Goal: Information Seeking & Learning: Check status

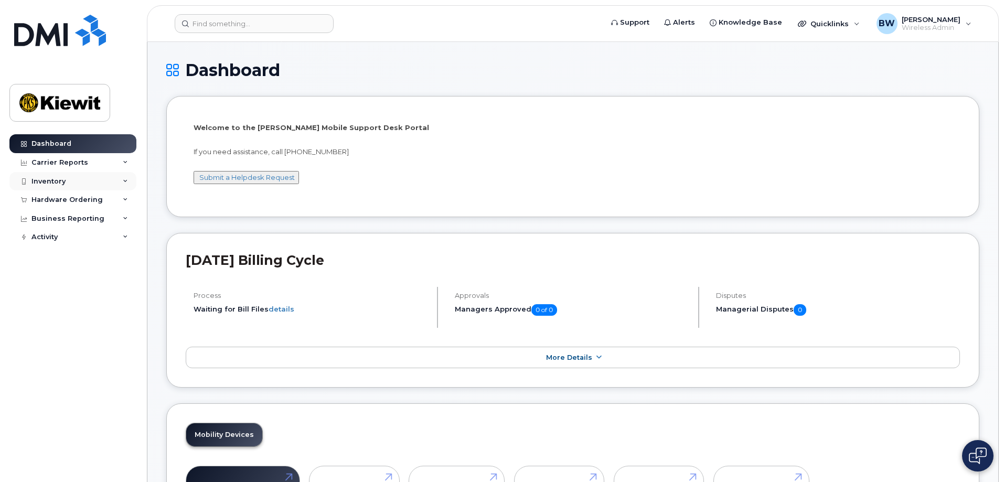
click at [77, 181] on div "Inventory" at bounding box center [72, 181] width 127 height 19
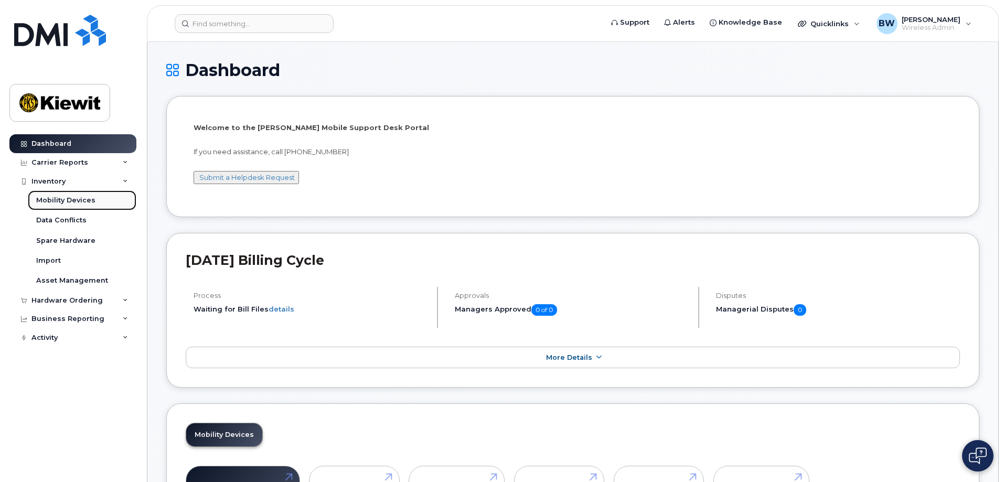
click at [62, 203] on div "Mobility Devices" at bounding box center [65, 200] width 59 height 9
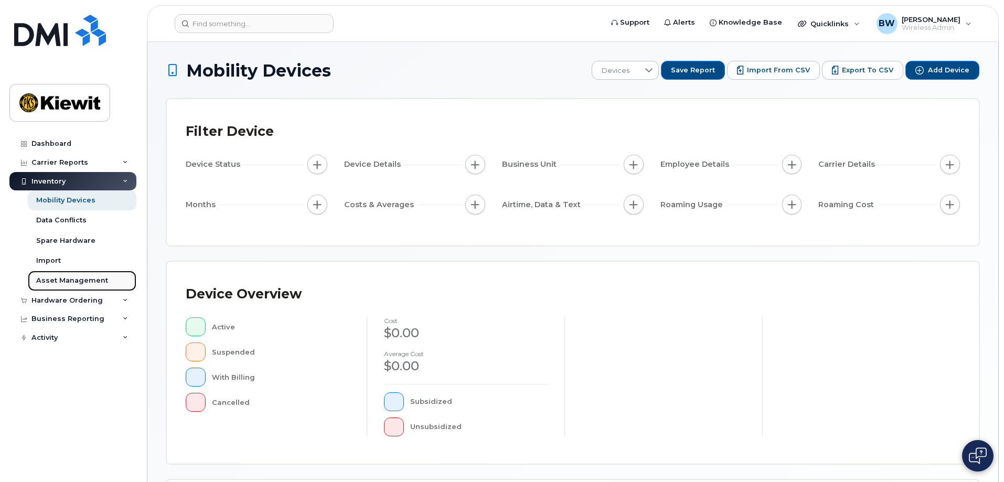
click at [86, 280] on div "Asset Management" at bounding box center [72, 280] width 72 height 9
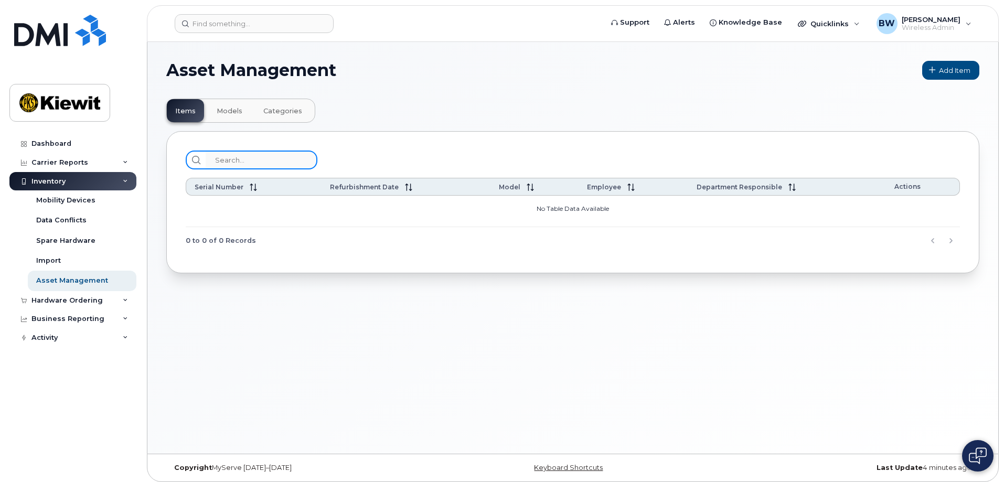
click at [220, 161] on input "search" at bounding box center [262, 160] width 112 height 19
type input "1"
type input "4022061638"
click at [195, 161] on icon at bounding box center [196, 160] width 8 height 8
click at [263, 162] on input "4022061638" at bounding box center [262, 160] width 112 height 19
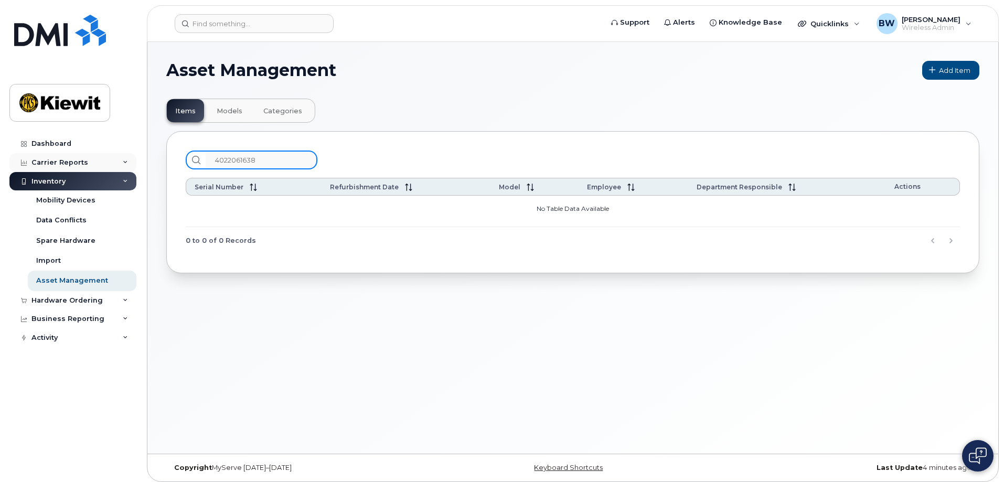
drag, startPoint x: 263, startPoint y: 162, endPoint x: 28, endPoint y: 154, distance: 235.2
click at [147, 154] on div "Support Alerts Knowledge Base Quicklinks Suspend / Cancel Device Change SIM Car…" at bounding box center [572, 248] width 851 height 412
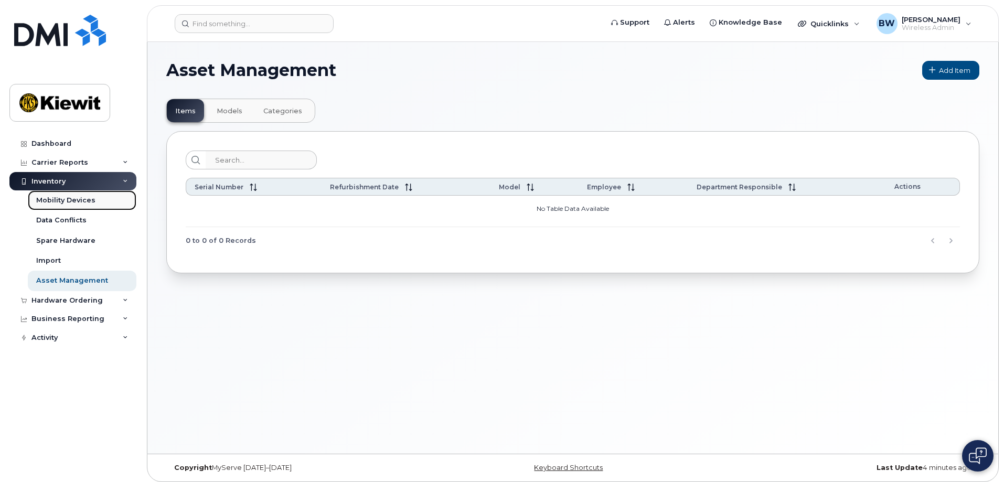
click at [67, 199] on div "Mobility Devices" at bounding box center [65, 200] width 59 height 9
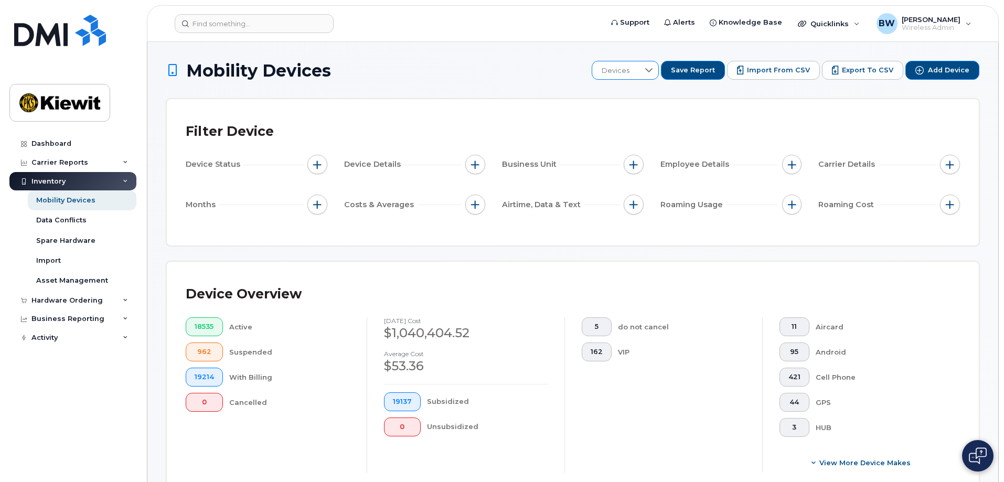
click at [653, 72] on icon at bounding box center [649, 70] width 8 height 8
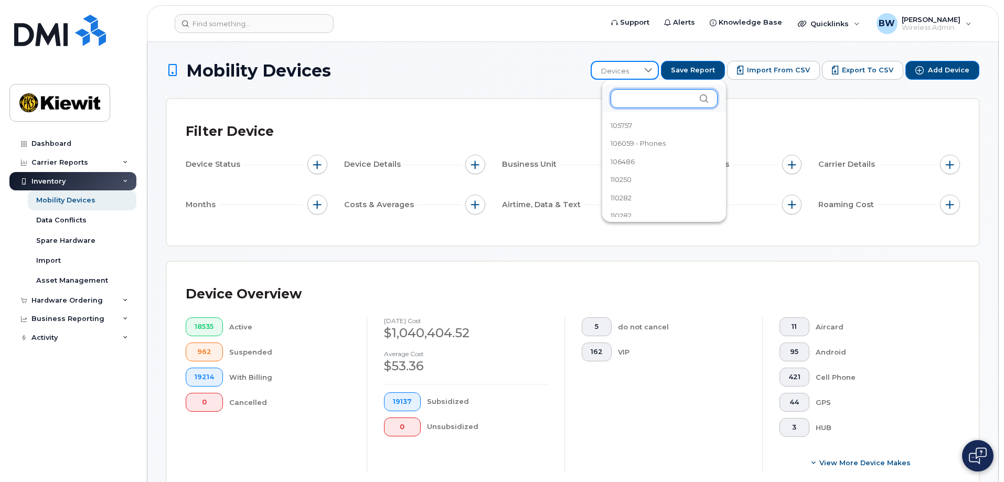
click at [652, 99] on input "text" at bounding box center [664, 98] width 107 height 19
type input "103544"
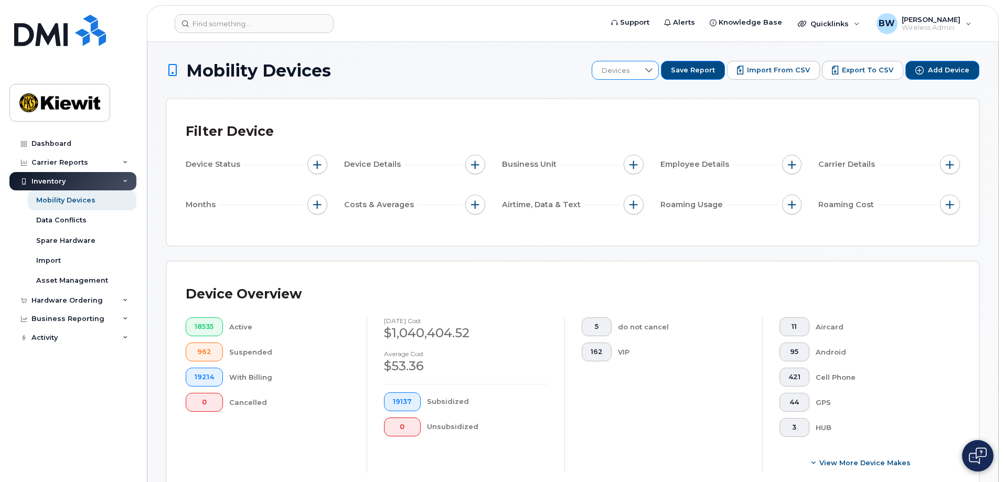
click at [653, 72] on icon at bounding box center [649, 70] width 8 height 8
drag, startPoint x: 658, startPoint y: 97, endPoint x: 548, endPoint y: 84, distance: 109.9
click at [636, 67] on span "Devices" at bounding box center [615, 71] width 47 height 19
click at [653, 97] on input "103544" at bounding box center [663, 98] width 102 height 19
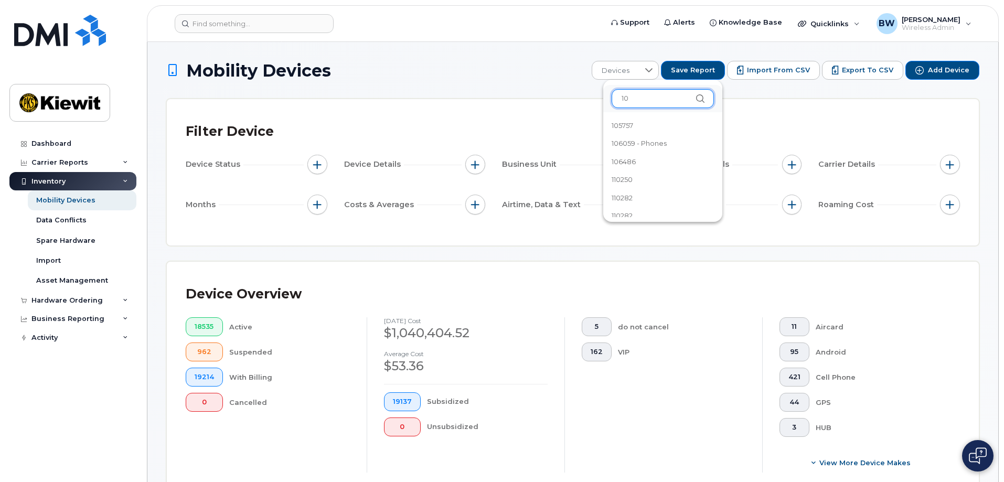
type input "1"
type input "4"
click at [635, 147] on span "Pre-Billing" at bounding box center [629, 150] width 35 height 10
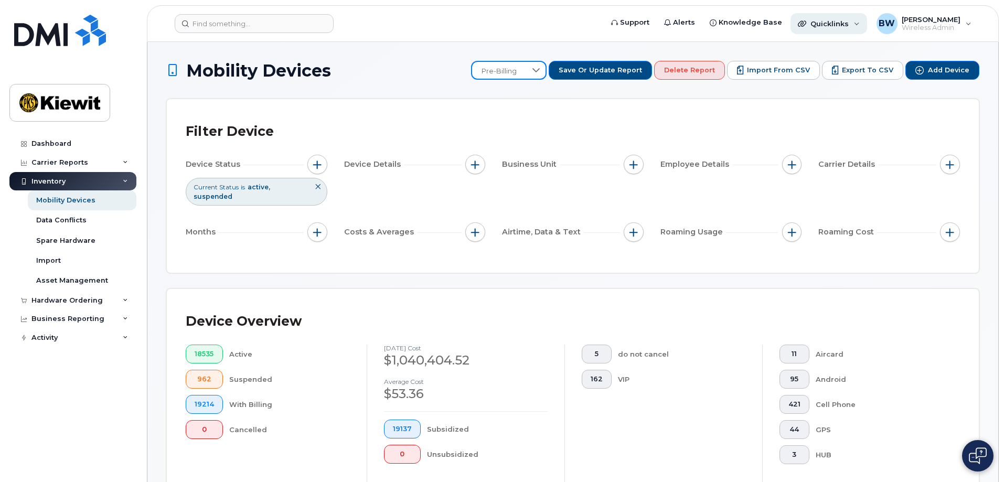
click at [845, 25] on span "Quicklinks" at bounding box center [830, 23] width 38 height 8
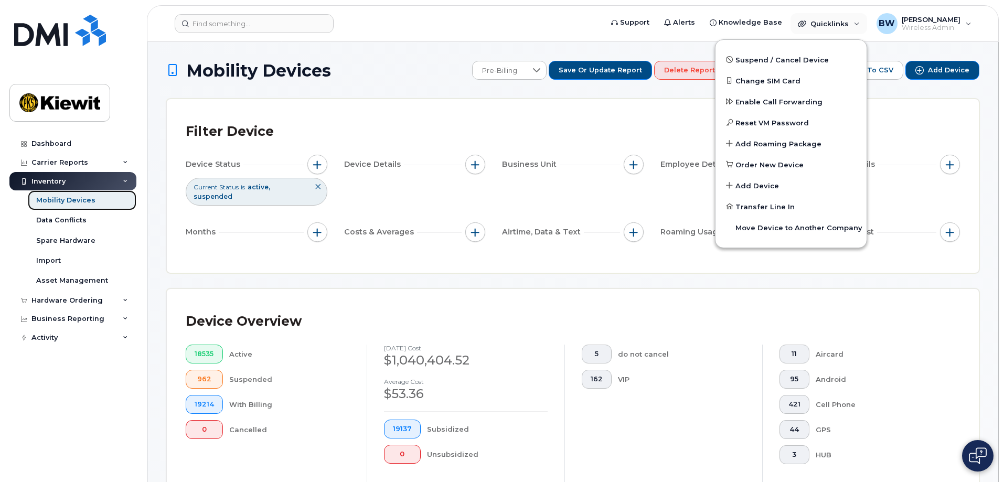
click at [63, 204] on div "Mobility Devices" at bounding box center [65, 200] width 59 height 9
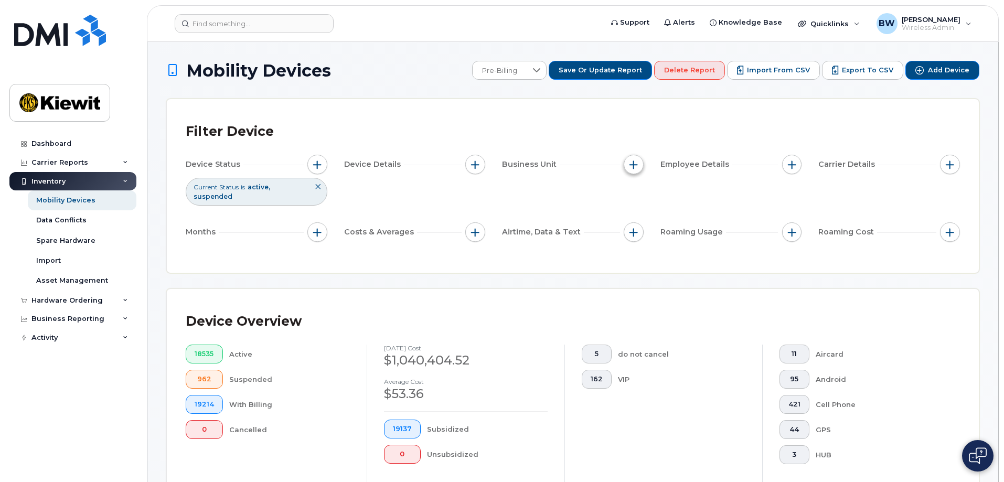
click at [633, 164] on span "button" at bounding box center [634, 165] width 8 height 8
click at [635, 212] on input "Cost Center" at bounding box center [636, 213] width 8 height 8
checkbox input "true"
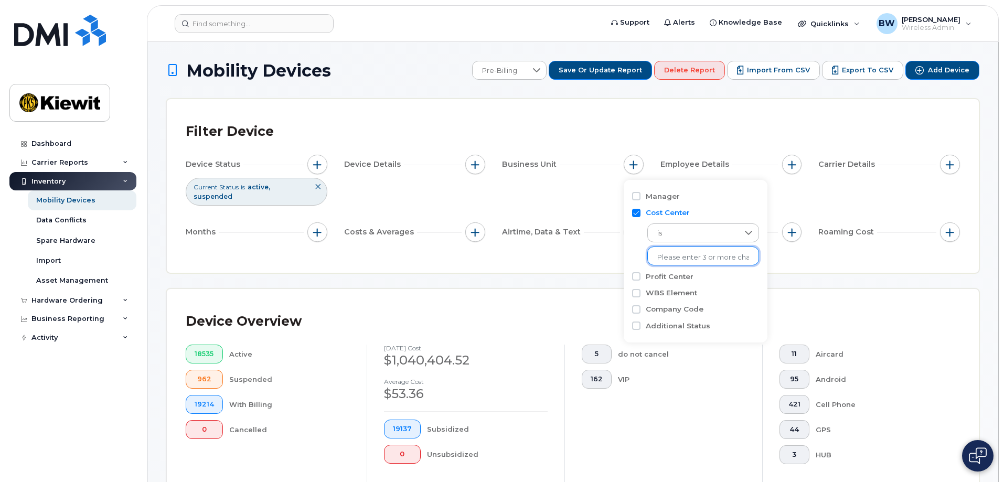
drag, startPoint x: 673, startPoint y: 256, endPoint x: 666, endPoint y: 254, distance: 7.0
click at [672, 256] on input "text" at bounding box center [704, 257] width 92 height 9
type input "103544"
click at [711, 276] on li "2107 - 103544 - [PERSON_NAME], a Joint Venture" at bounding box center [737, 279] width 178 height 19
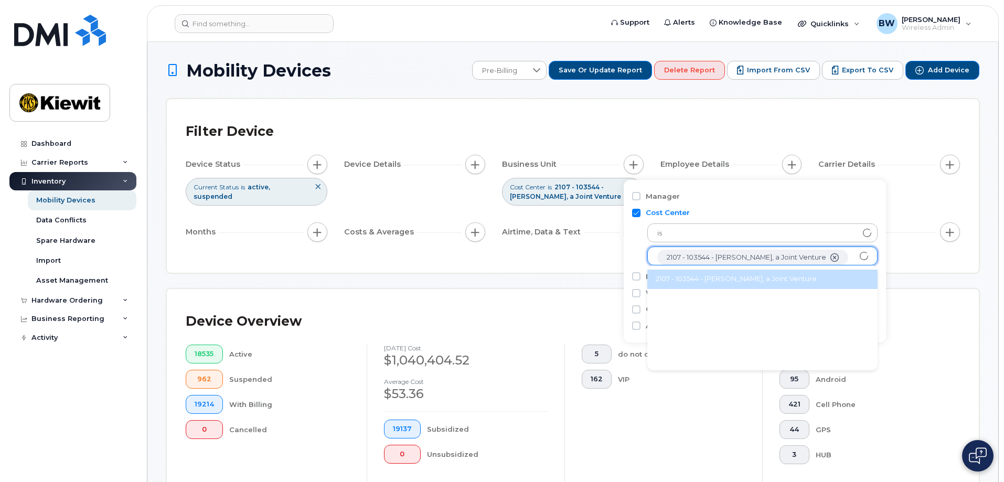
scroll to position [21, 0]
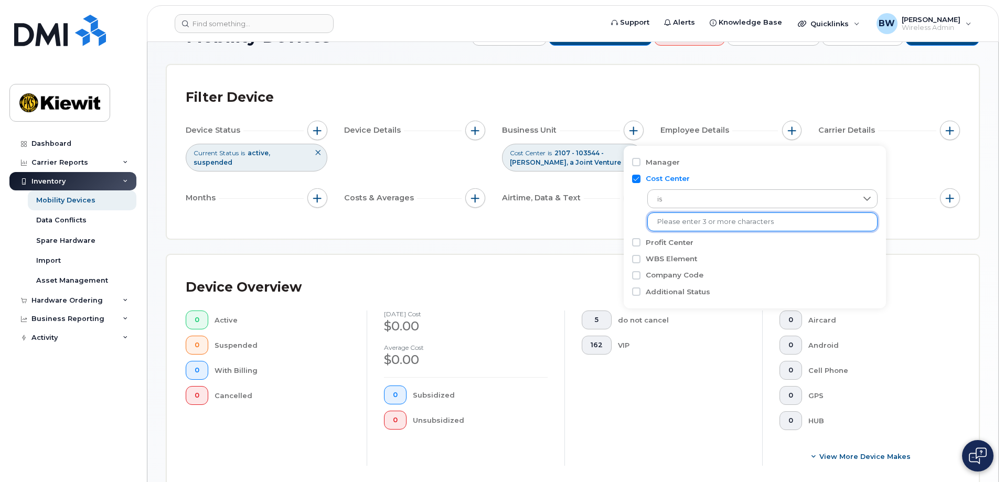
scroll to position [52, 0]
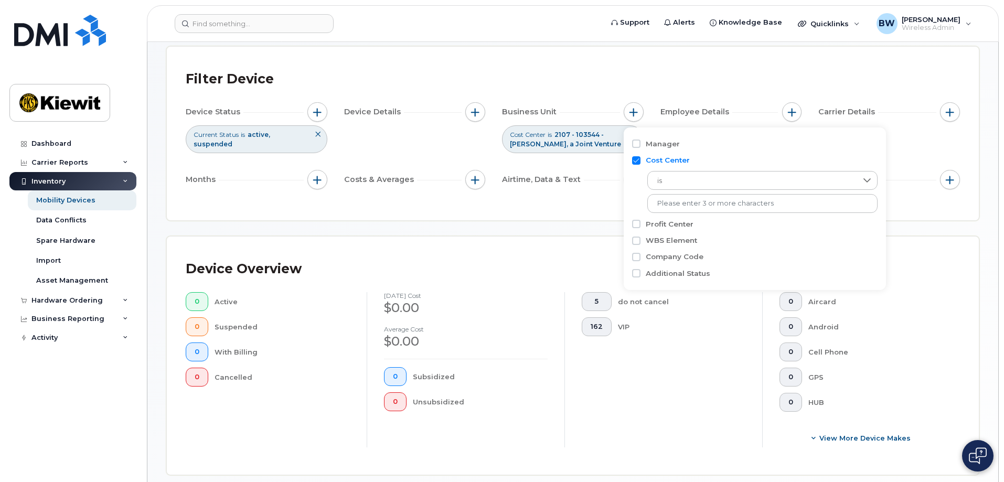
click at [543, 182] on span "Airtime, Data & Text" at bounding box center [543, 179] width 82 height 11
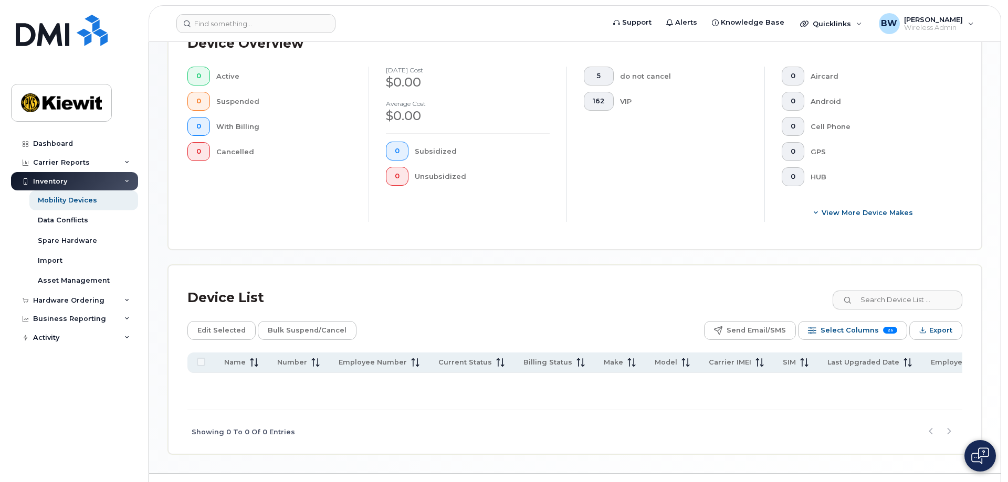
scroll to position [306, 0]
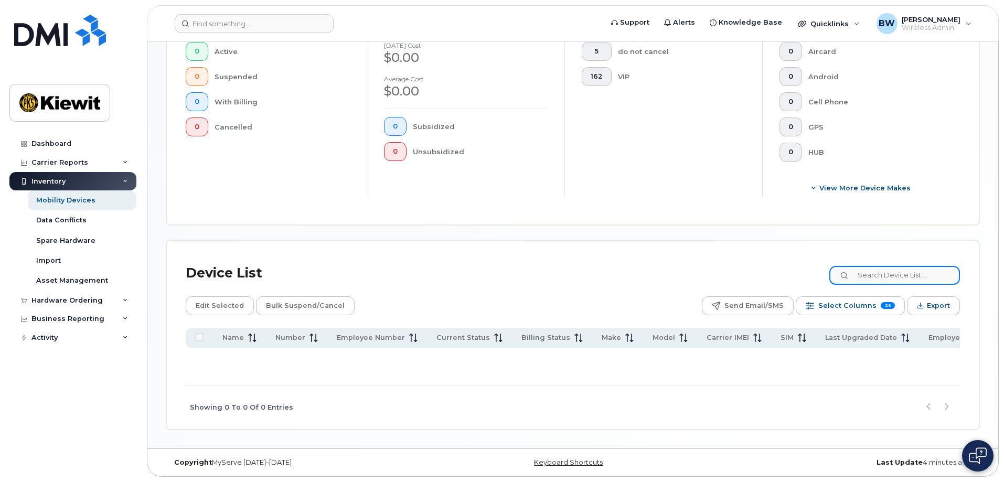
click at [896, 271] on input at bounding box center [895, 275] width 131 height 19
click at [849, 273] on icon at bounding box center [845, 276] width 7 height 7
click at [902, 270] on input "103544" at bounding box center [895, 275] width 131 height 19
type input "1"
type input "4022061683"
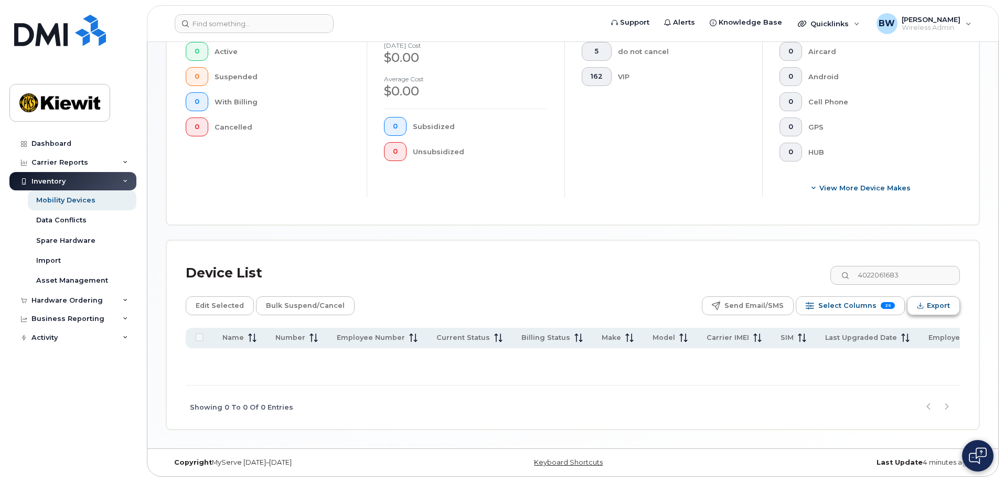
click at [920, 302] on icon "Export" at bounding box center [920, 305] width 7 height 7
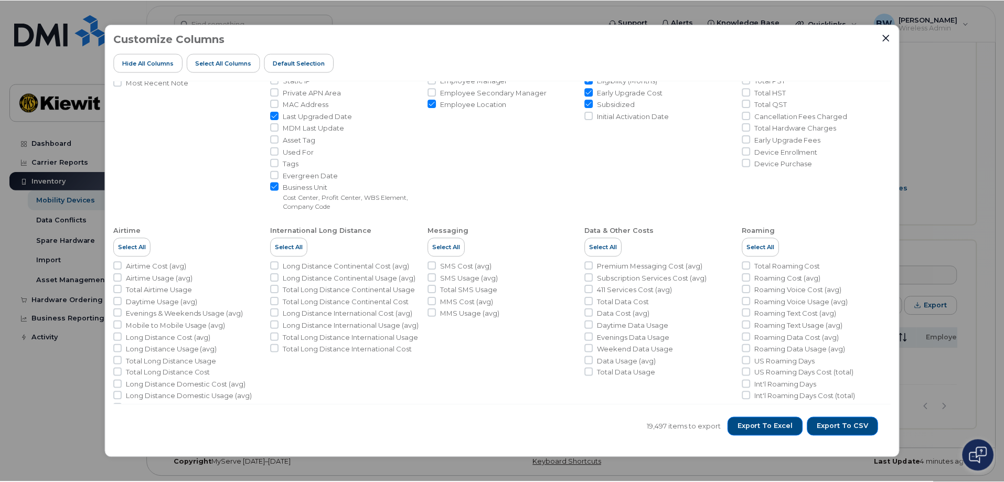
scroll to position [0, 0]
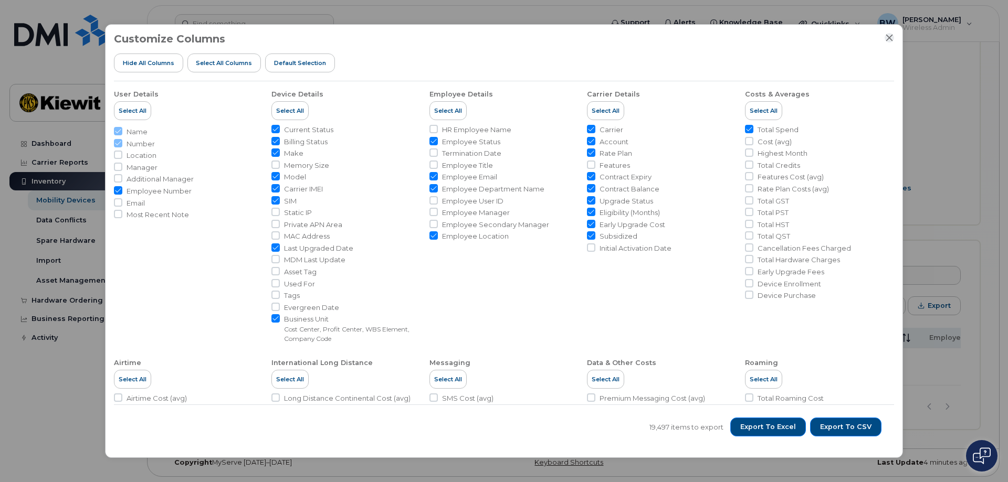
click at [886, 35] on icon "Close" at bounding box center [889, 38] width 7 height 7
